Goal: Communication & Community: Answer question/provide support

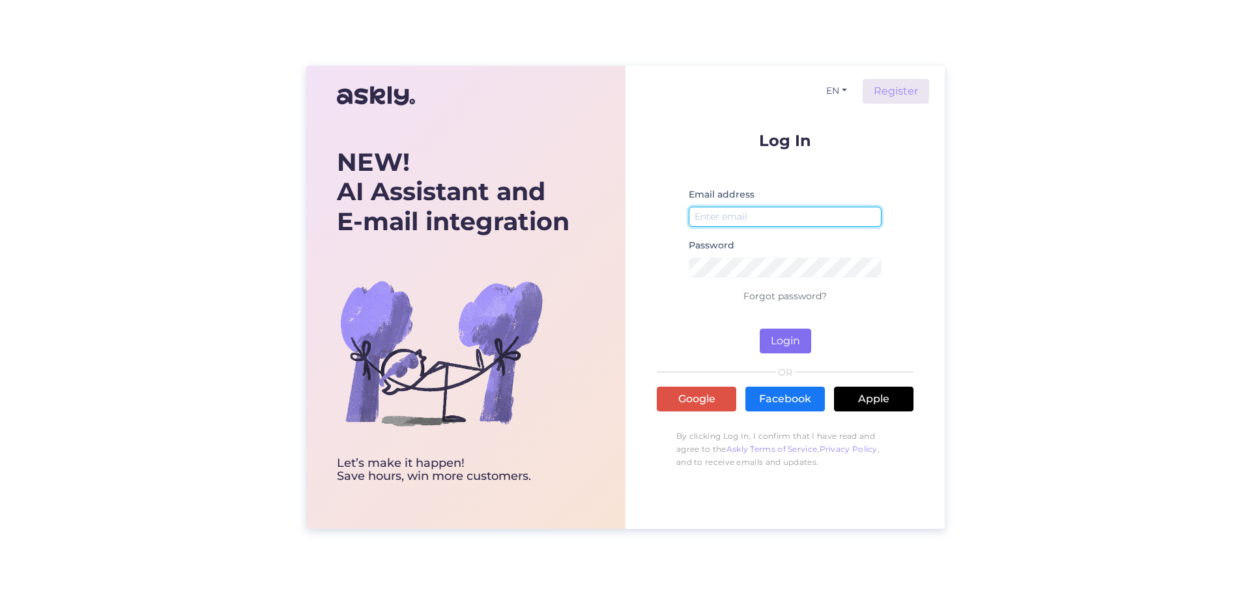
type input "[EMAIL_ADDRESS][DOMAIN_NAME]"
click at [784, 345] on button "Login" at bounding box center [785, 340] width 51 height 25
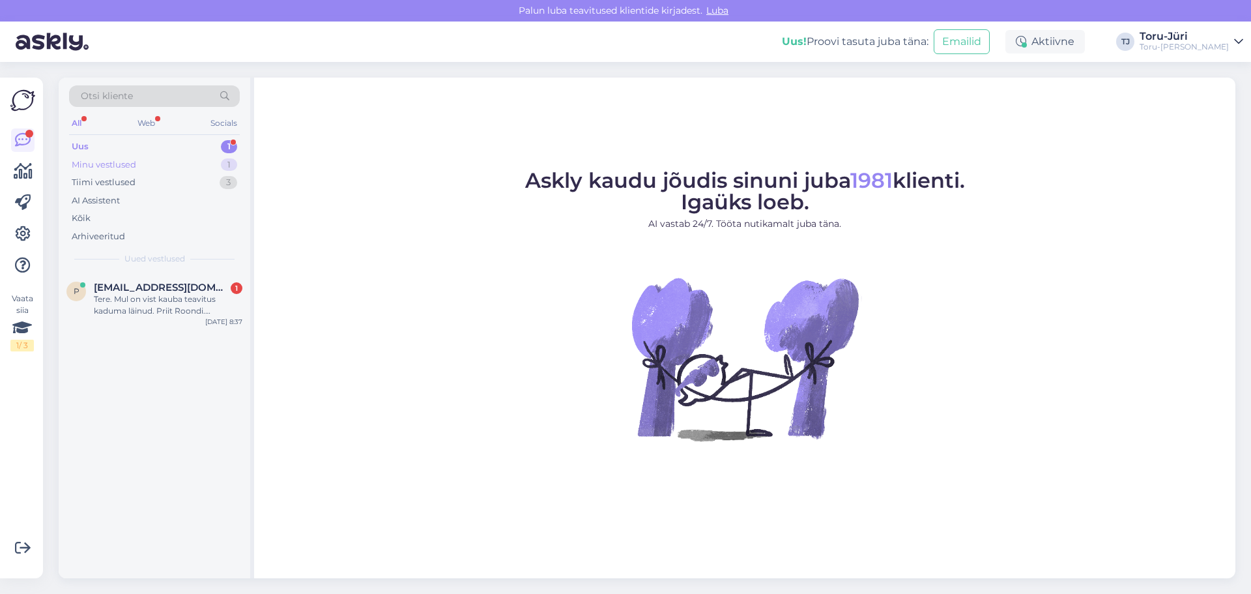
click at [117, 168] on div "Minu vestlused" at bounding box center [104, 164] width 65 height 13
click at [122, 309] on div "Kas saab tellia Kahesüsteemne boiler OKC 160 NTR/BP põrandale Dražice? soovin k…" at bounding box center [168, 304] width 149 height 23
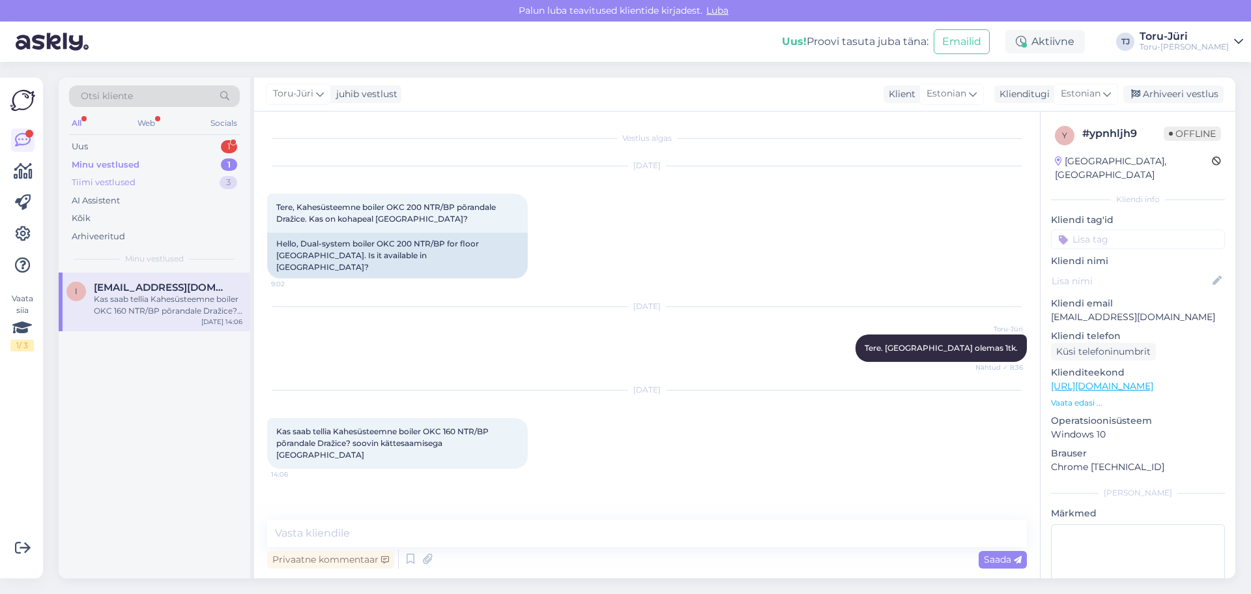
click at [128, 179] on div "Tiimi vestlused" at bounding box center [104, 182] width 64 height 13
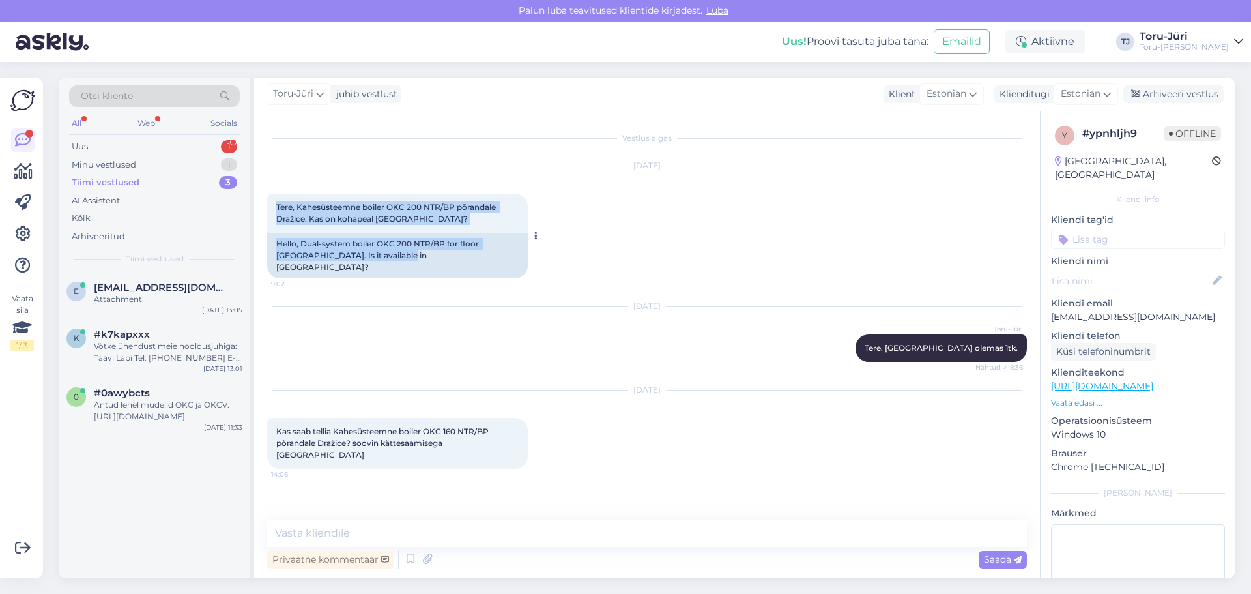
drag, startPoint x: 277, startPoint y: 208, endPoint x: 462, endPoint y: 265, distance: 193.7
click at [462, 265] on div "Tere, Kahesüsteemne boiler OKC 200 NTR/BP põrandale Dražice. Kas on kohapeal [G…" at bounding box center [397, 236] width 261 height 85
click at [462, 265] on div "Hello, Dual-system boiler OKC 200 NTR/BP for floor [GEOGRAPHIC_DATA]. Is it ava…" at bounding box center [397, 256] width 261 height 46
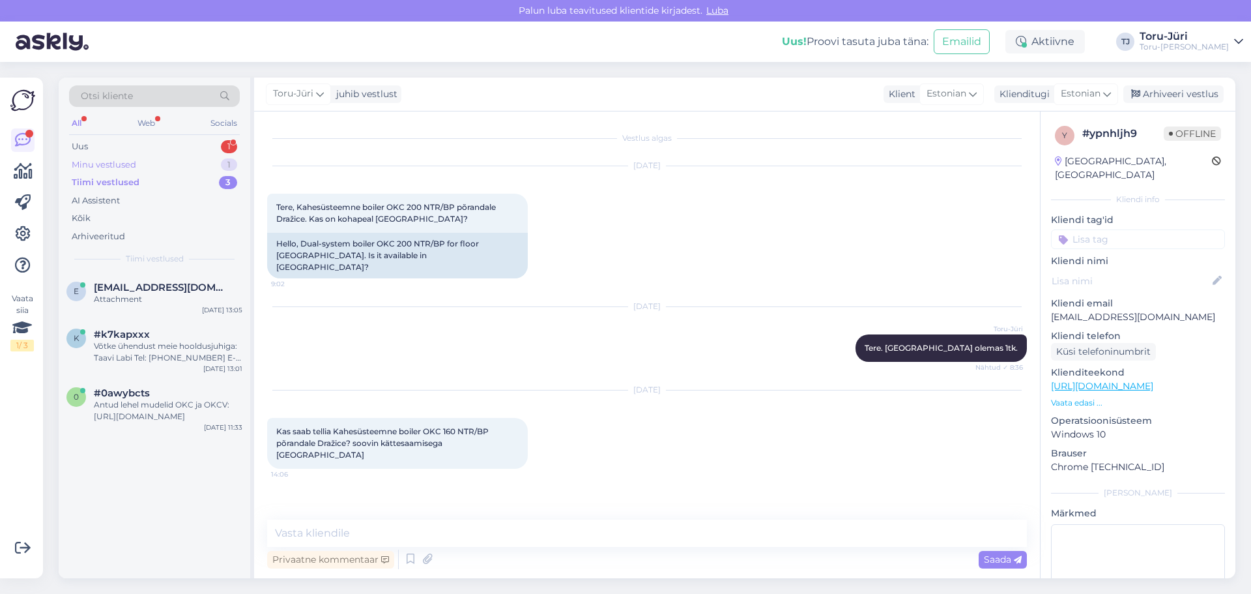
click at [131, 164] on div "Minu vestlused" at bounding box center [104, 164] width 65 height 13
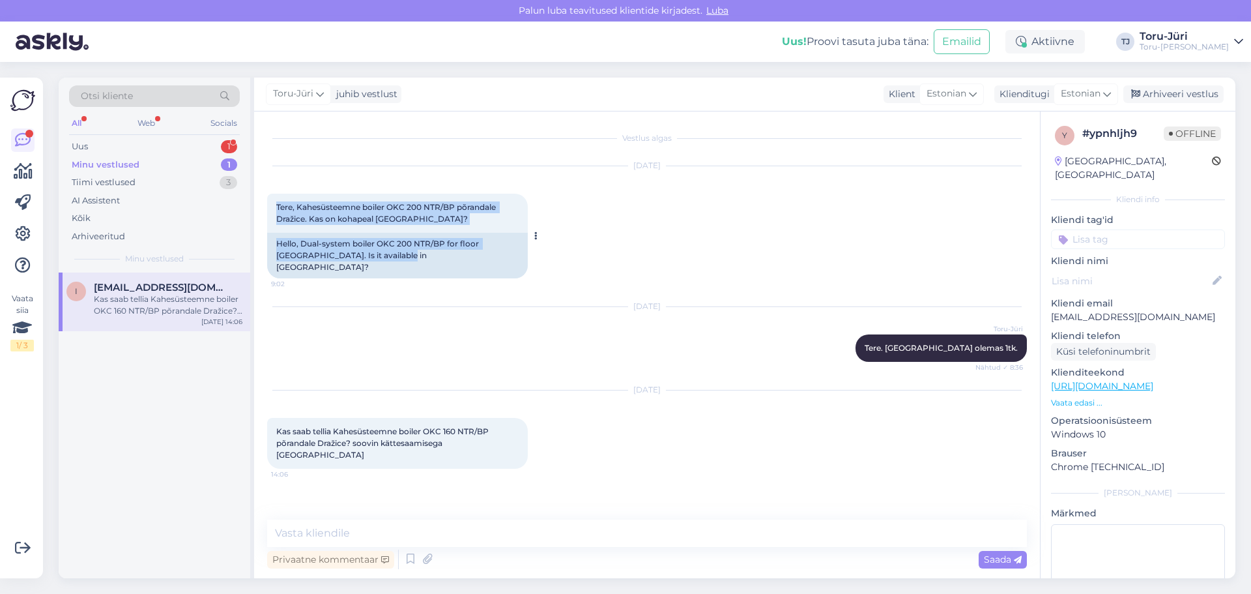
drag, startPoint x: 278, startPoint y: 209, endPoint x: 430, endPoint y: 251, distance: 158.2
click at [430, 251] on div "Tere, Kahesüsteemne boiler OKC 200 NTR/BP põrandale Dražice. Kas on kohapeal [G…" at bounding box center [397, 236] width 261 height 85
click at [430, 251] on div "Hello, Dual-system boiler OKC 200 NTR/BP for floor [GEOGRAPHIC_DATA]. Is it ava…" at bounding box center [397, 256] width 261 height 46
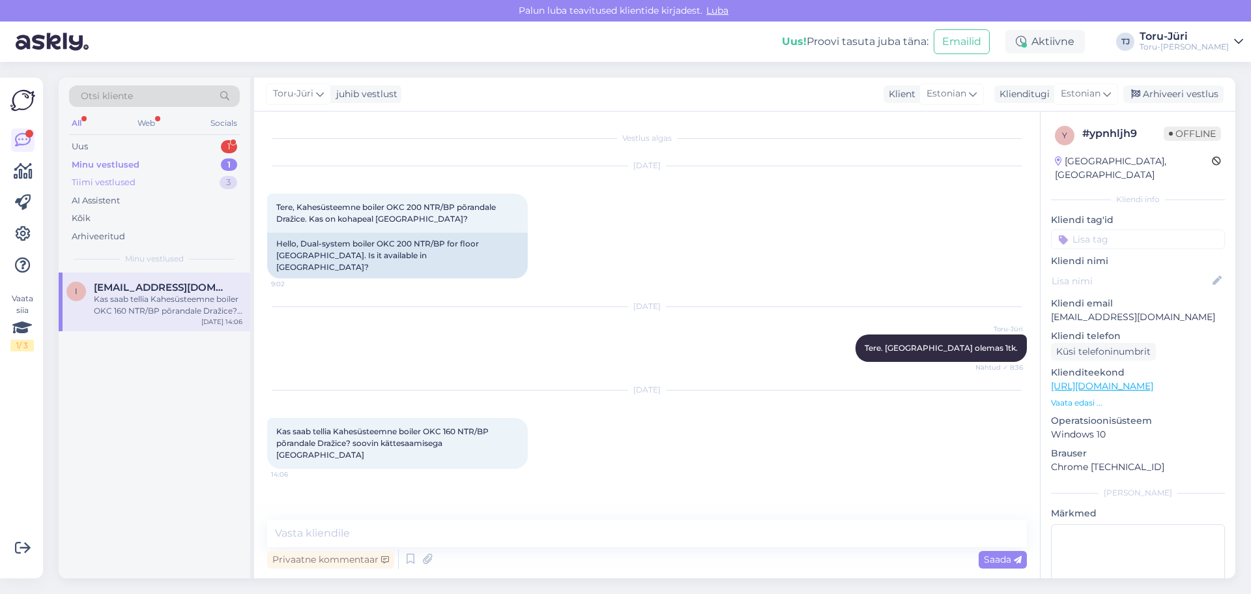
click at [120, 183] on div "Tiimi vestlused" at bounding box center [104, 182] width 64 height 13
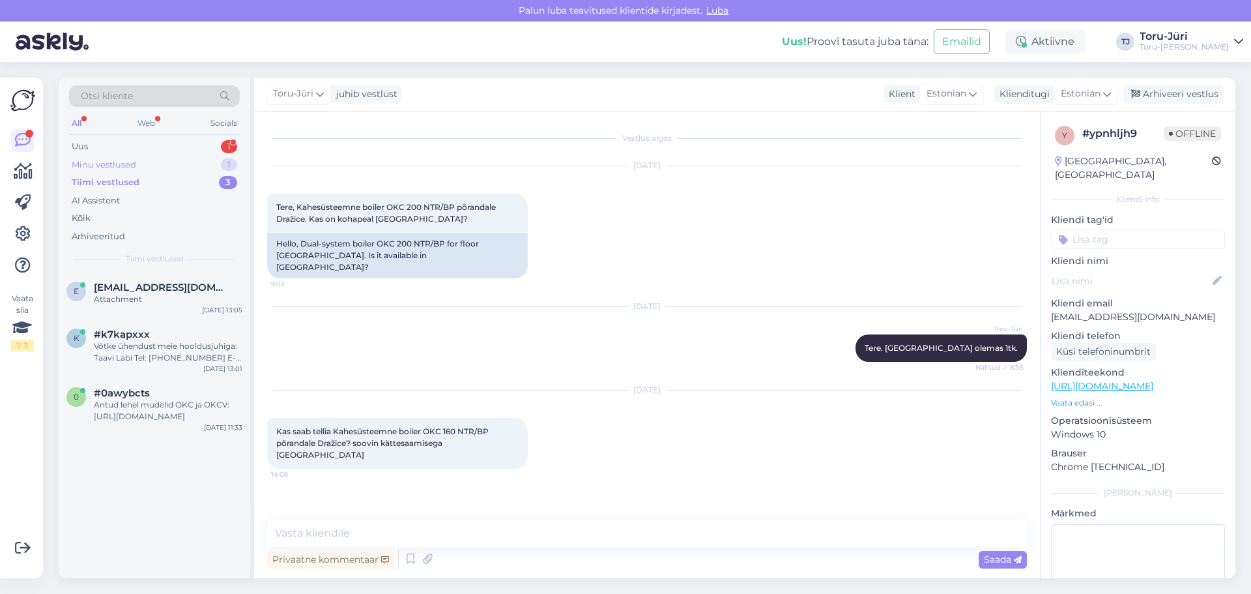
click at [131, 165] on div "Minu vestlused" at bounding box center [104, 164] width 65 height 13
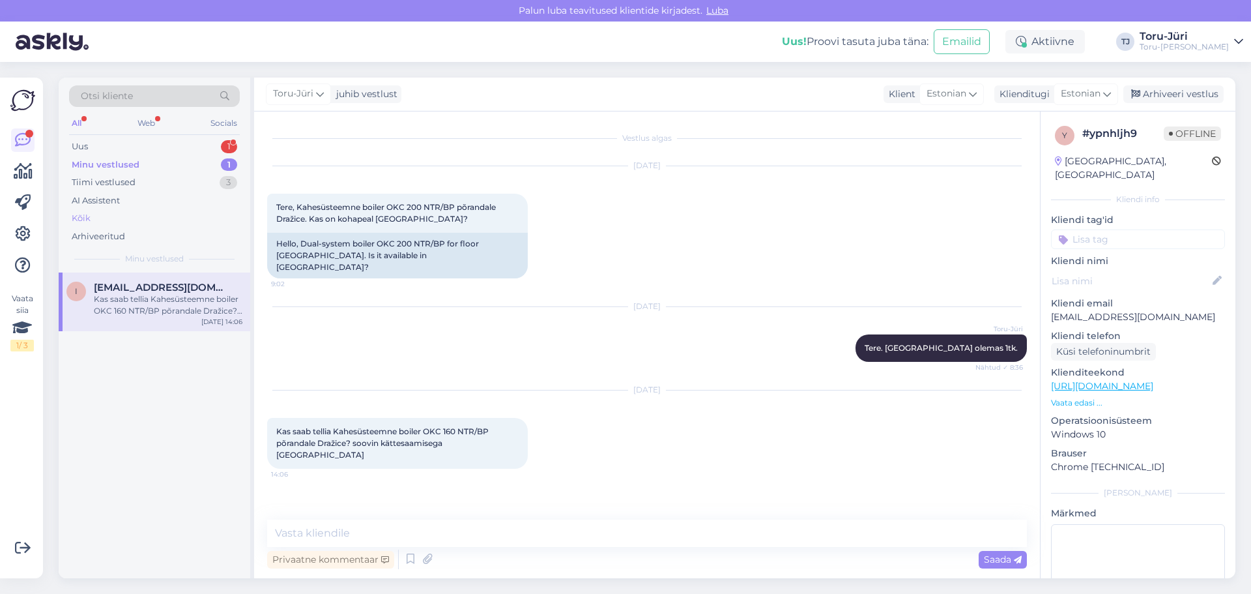
click at [96, 215] on div "Kõik" at bounding box center [154, 218] width 171 height 18
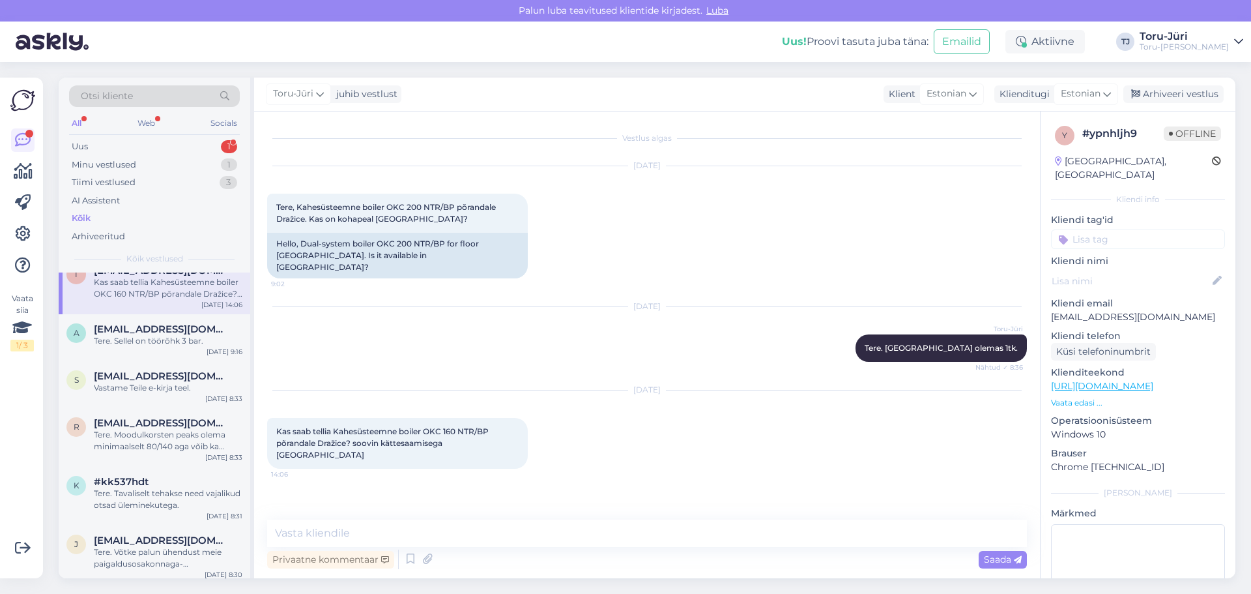
scroll to position [261, 0]
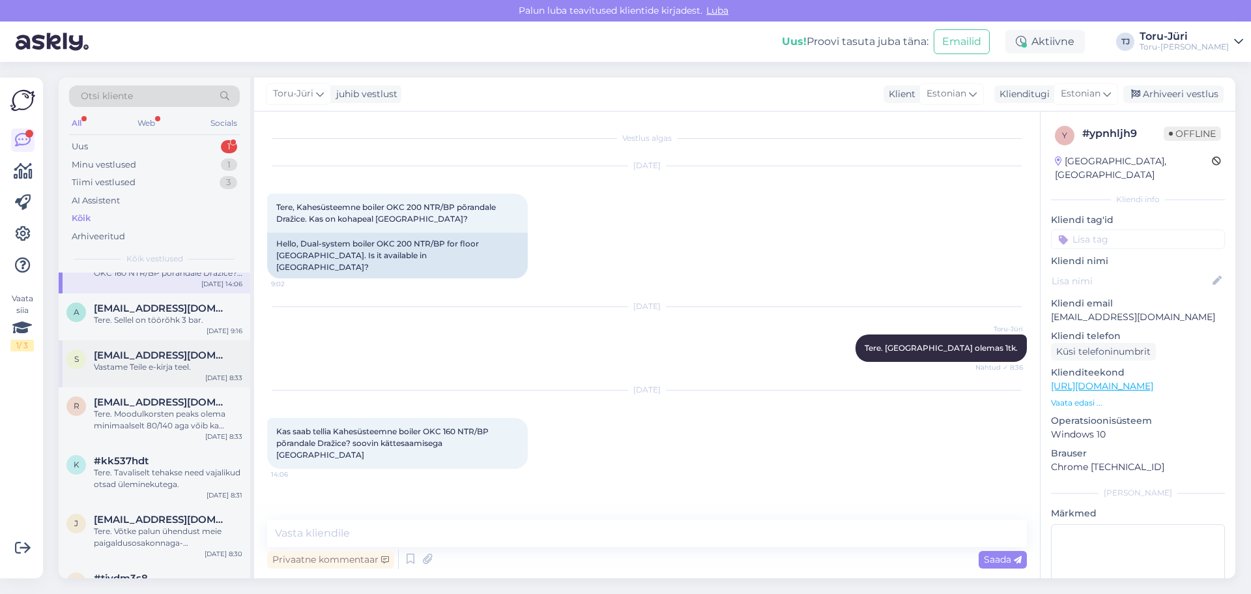
click at [165, 362] on div "Vastame Teile e-kirja teel." at bounding box center [168, 367] width 149 height 12
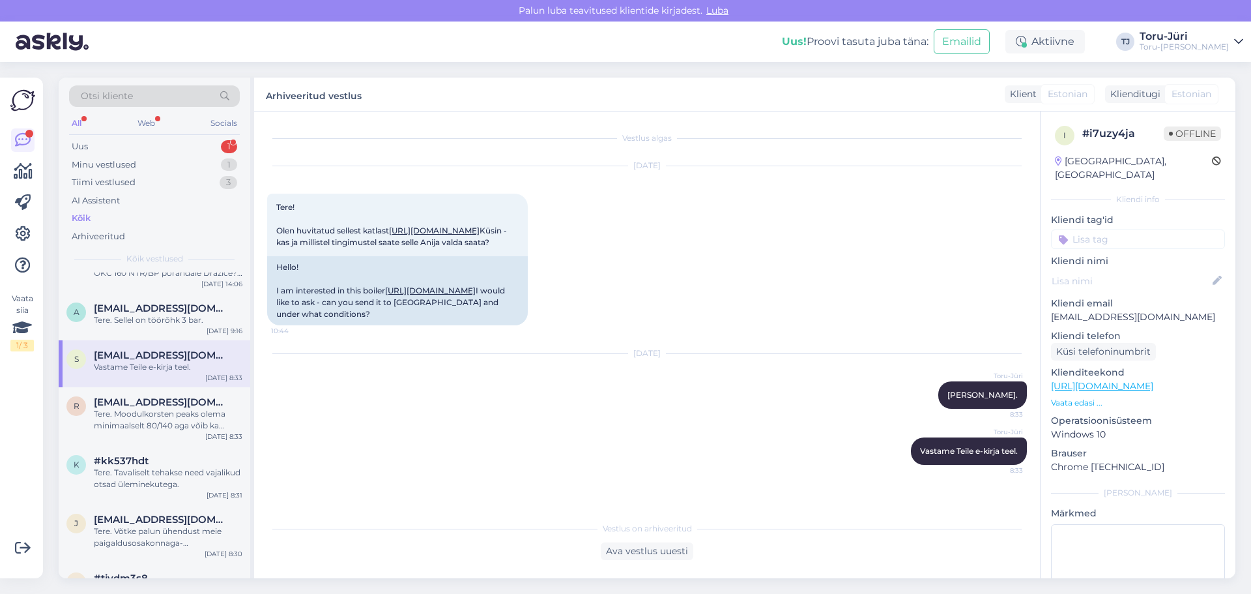
scroll to position [35, 0]
